Goal: Task Accomplishment & Management: Complete application form

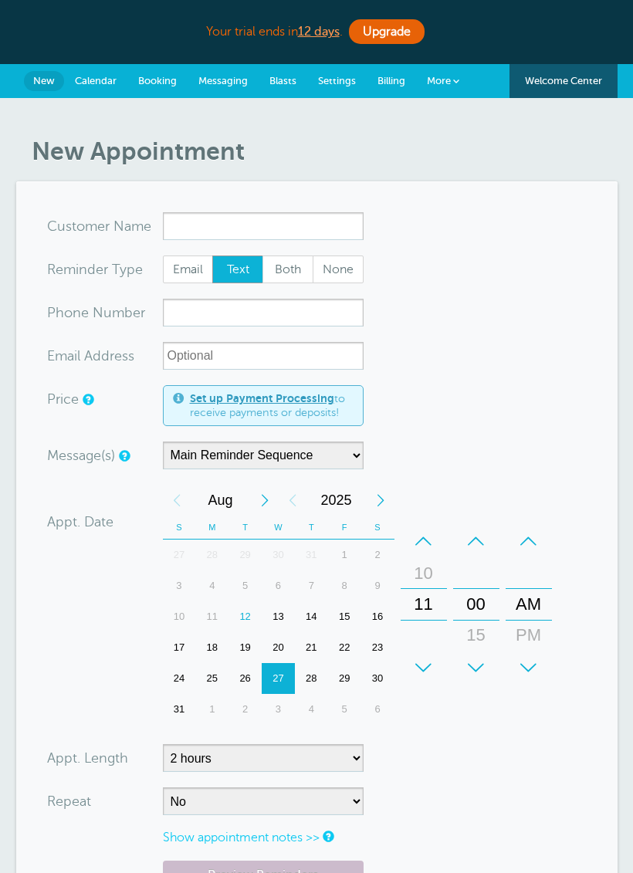
click at [297, 225] on input "x-no-autofill" at bounding box center [263, 226] width 201 height 28
click at [12, 628] on div "New Appointment You are creating a new customer. To use an existing customer se…" at bounding box center [316, 611] width 633 height 1027
click at [213, 224] on input "x-no-autofill" at bounding box center [263, 226] width 201 height 28
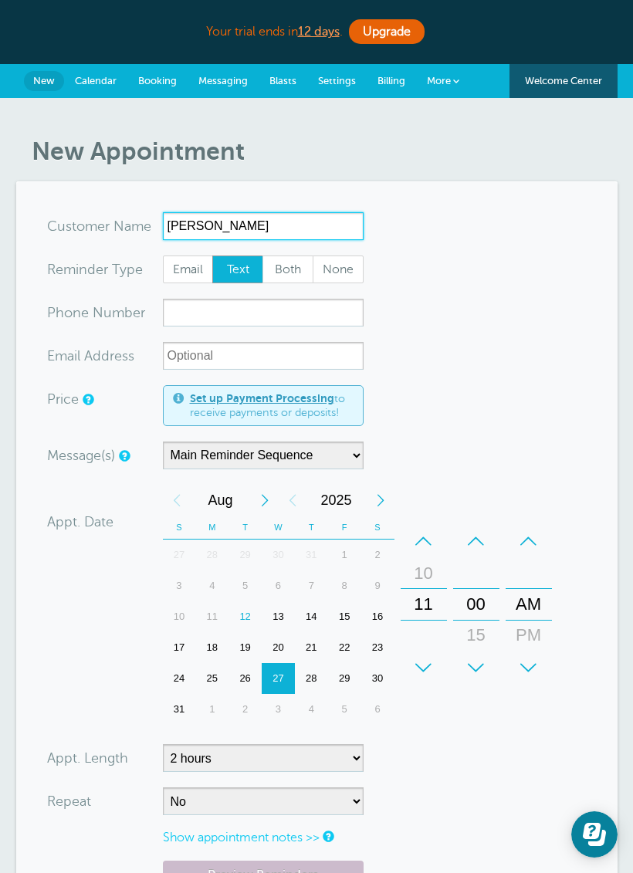
type input "graeleigh jensen"
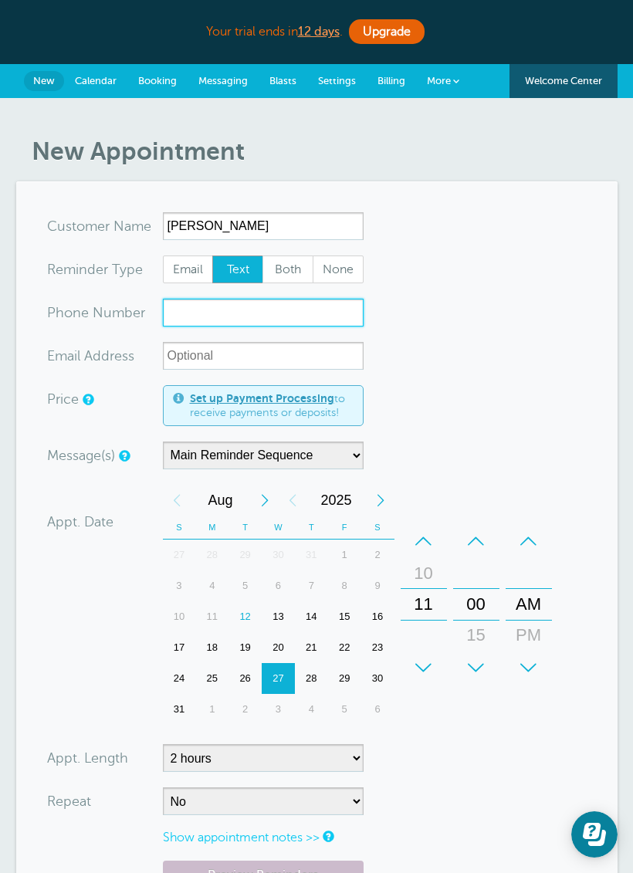
click at [220, 323] on input "xxx-no-autofill" at bounding box center [263, 313] width 201 height 28
type input "2318870806"
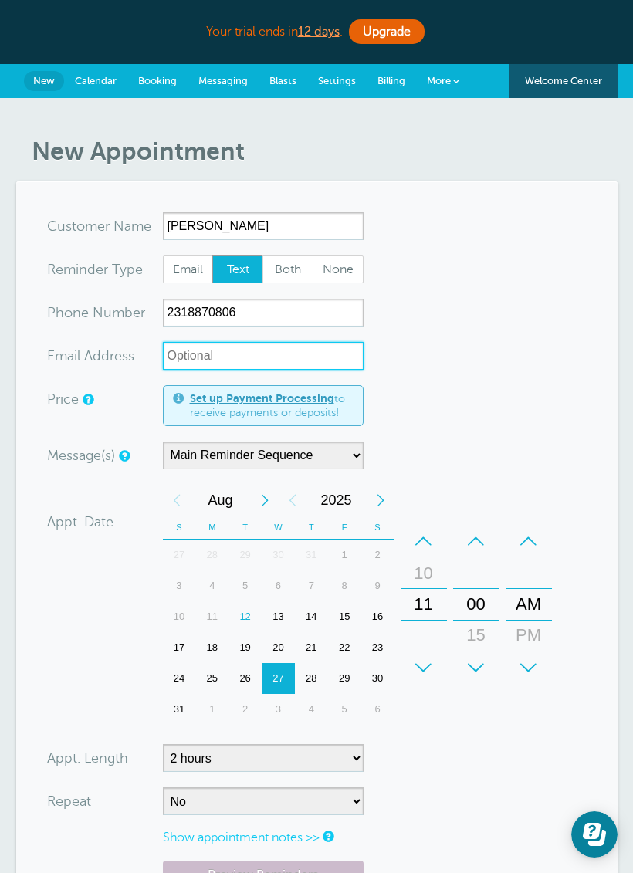
click at [192, 358] on input "xx-no-autofill" at bounding box center [263, 356] width 201 height 28
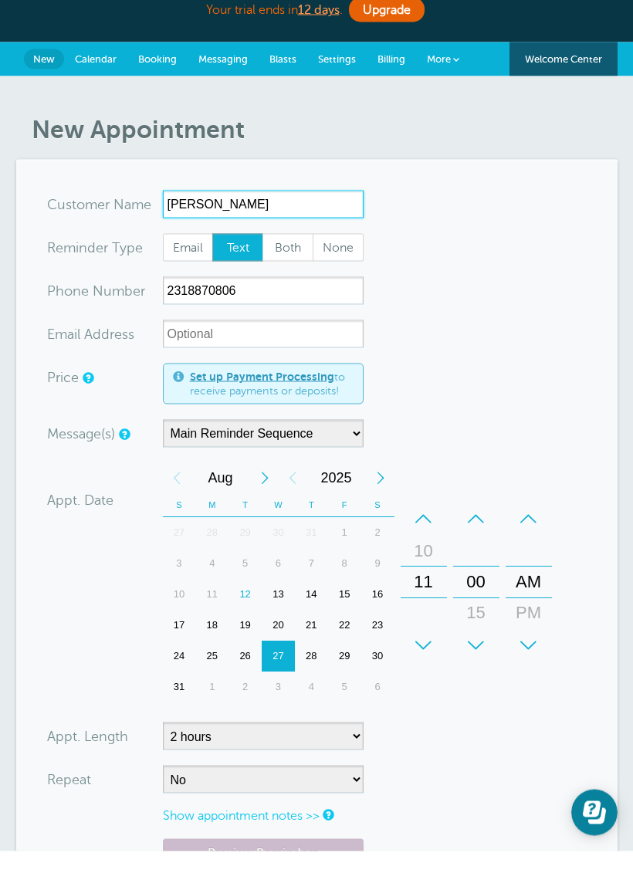
click at [187, 212] on input "graeleigh jensen" at bounding box center [263, 226] width 201 height 28
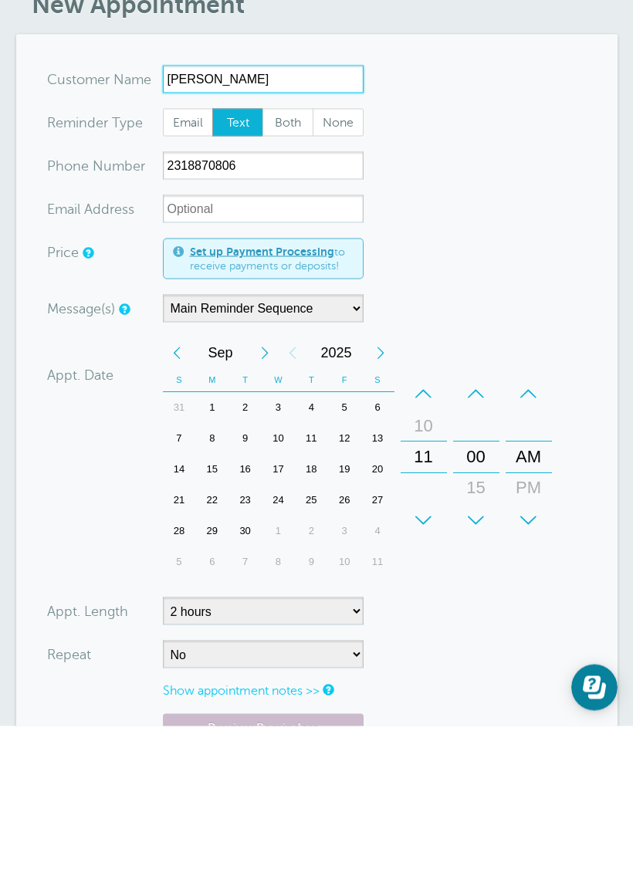
click at [348, 540] on div "5" at bounding box center [344, 555] width 33 height 31
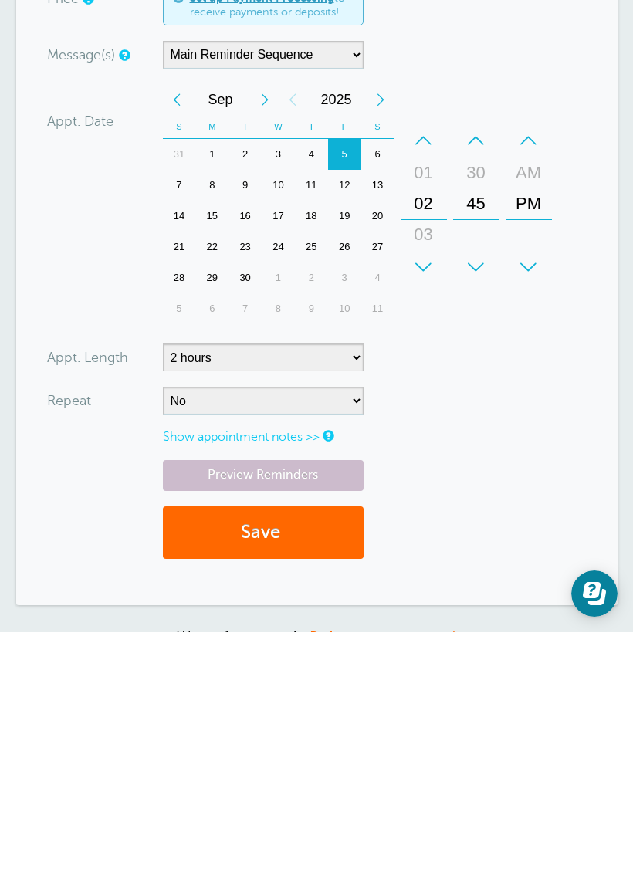
scroll to position [185, 0]
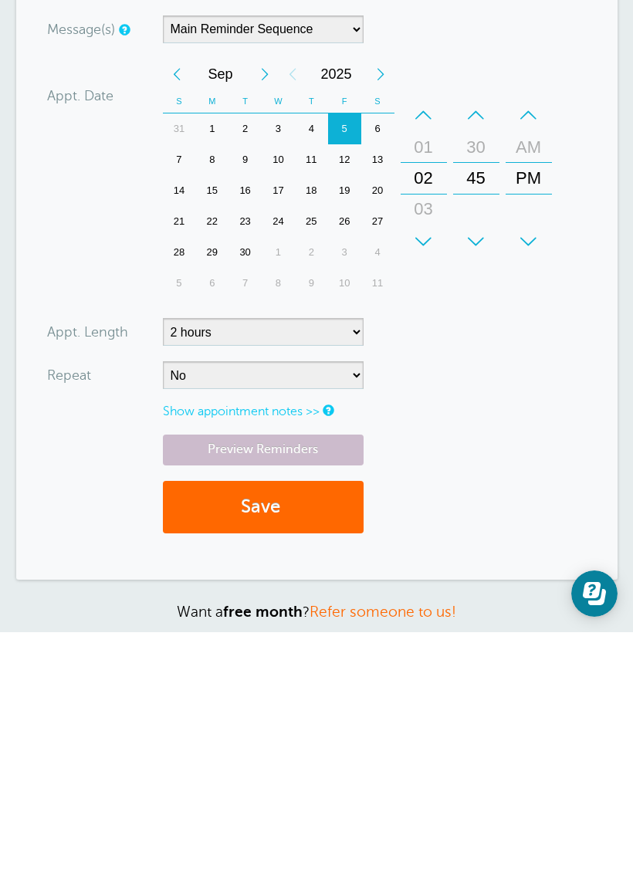
type input "Graeleigh Jensen"
click at [328, 559] on select "5 minutes 10 minutes 15 minutes 20 minutes 25 minutes 30 minutes 35 minutes 40 …" at bounding box center [263, 573] width 201 height 28
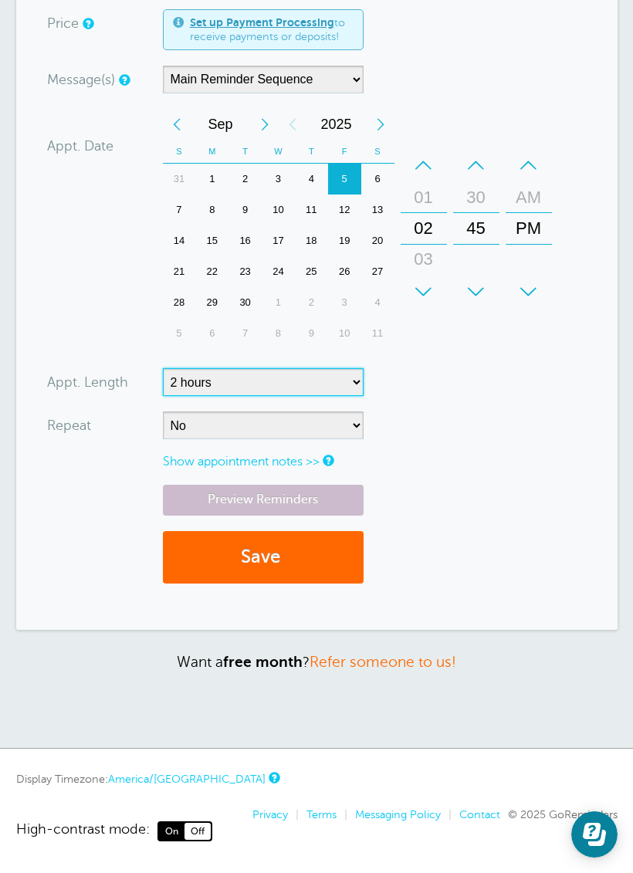
select select
click at [315, 558] on button "Save" at bounding box center [263, 557] width 201 height 53
